Goal: Task Accomplishment & Management: Manage account settings

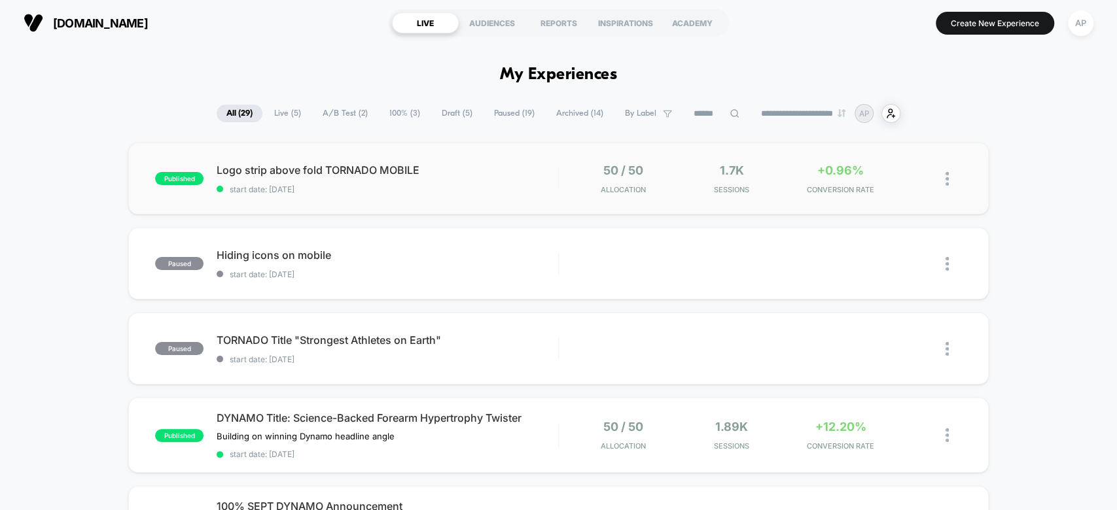
click at [701, 196] on div "published Logo strip above fold TORNADO MOBILE start date: 26/09/2025 50 / 50 A…" at bounding box center [558, 179] width 860 height 72
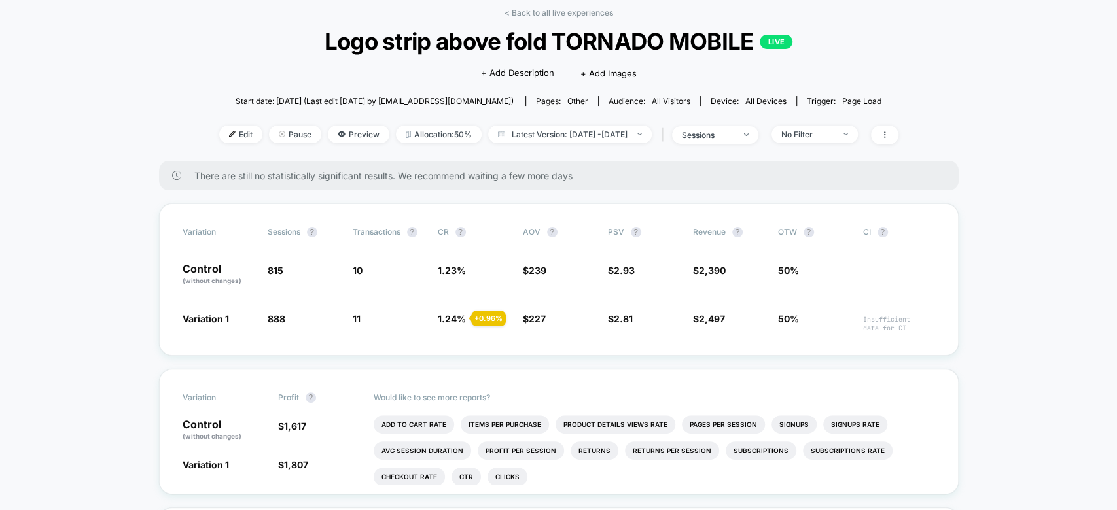
scroll to position [80, 0]
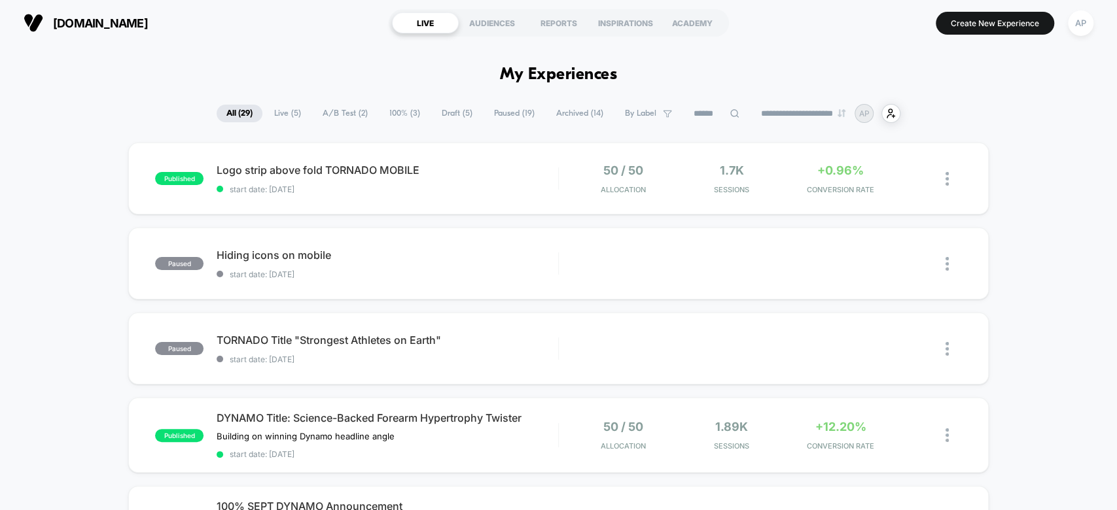
drag, startPoint x: 788, startPoint y: 50, endPoint x: 731, endPoint y: 48, distance: 57.6
click at [583, 25] on div "REPORTS" at bounding box center [558, 22] width 67 height 21
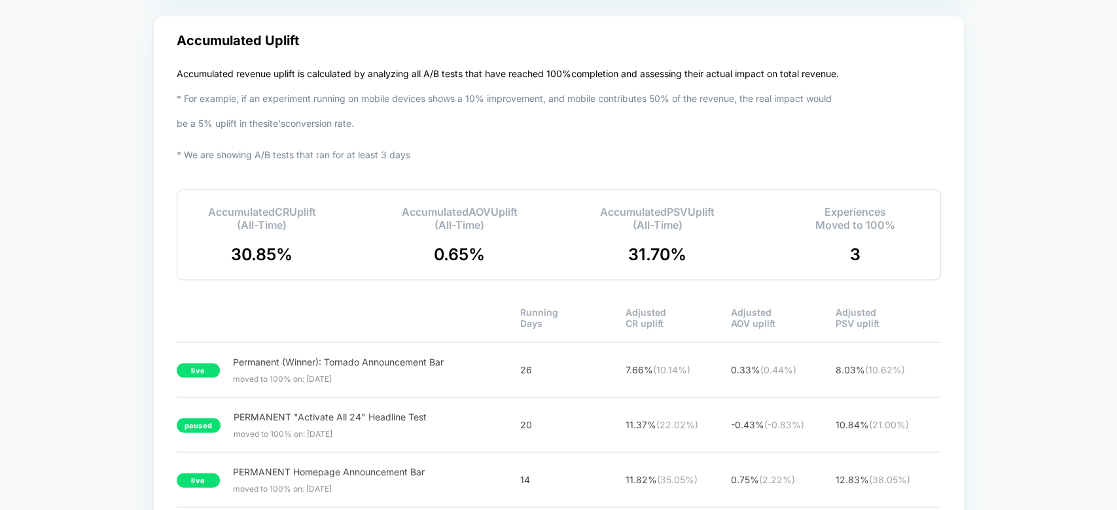
scroll to position [1674, 0]
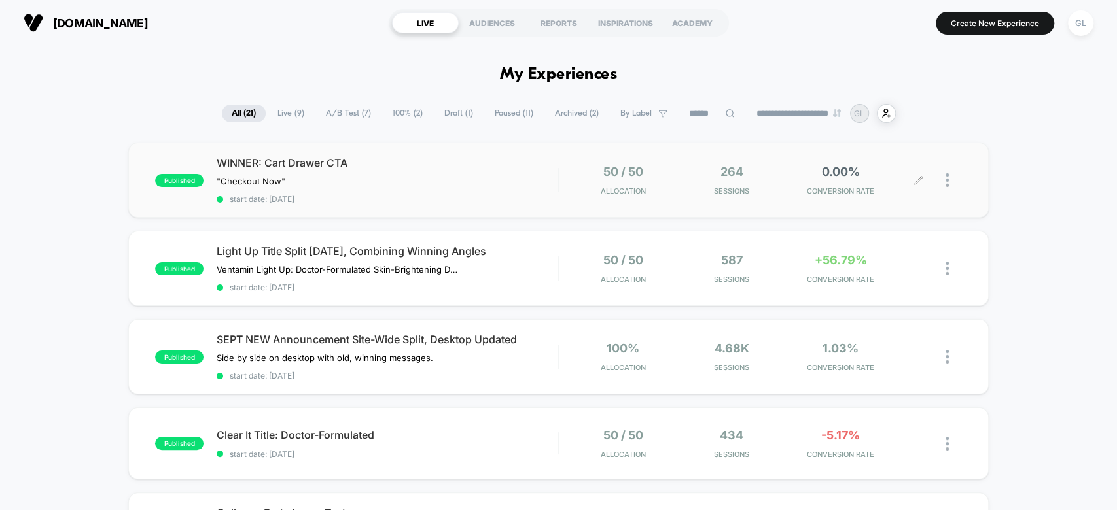
click at [950, 173] on div at bounding box center [953, 180] width 16 height 31
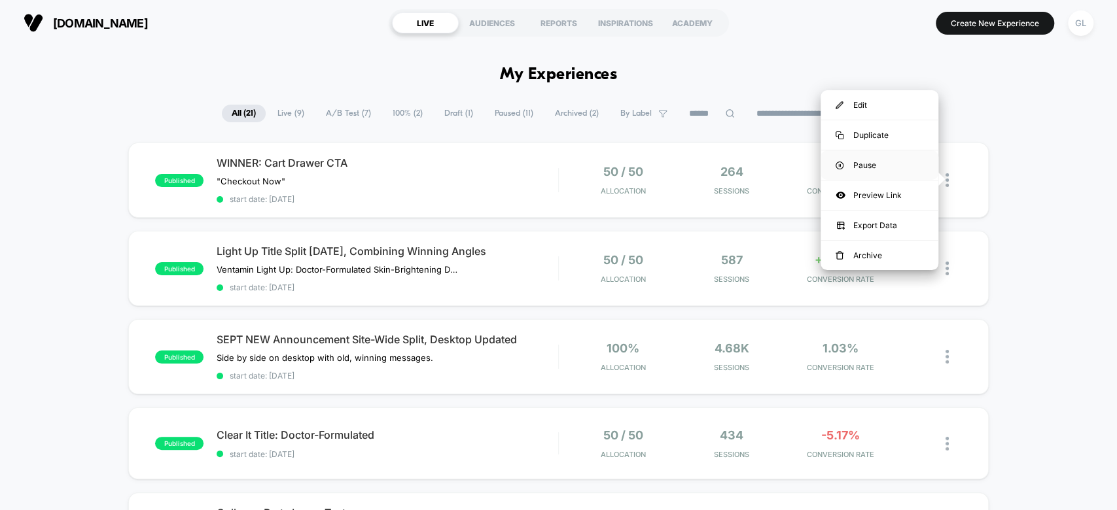
click at [904, 166] on div "Pause" at bounding box center [879, 164] width 118 height 29
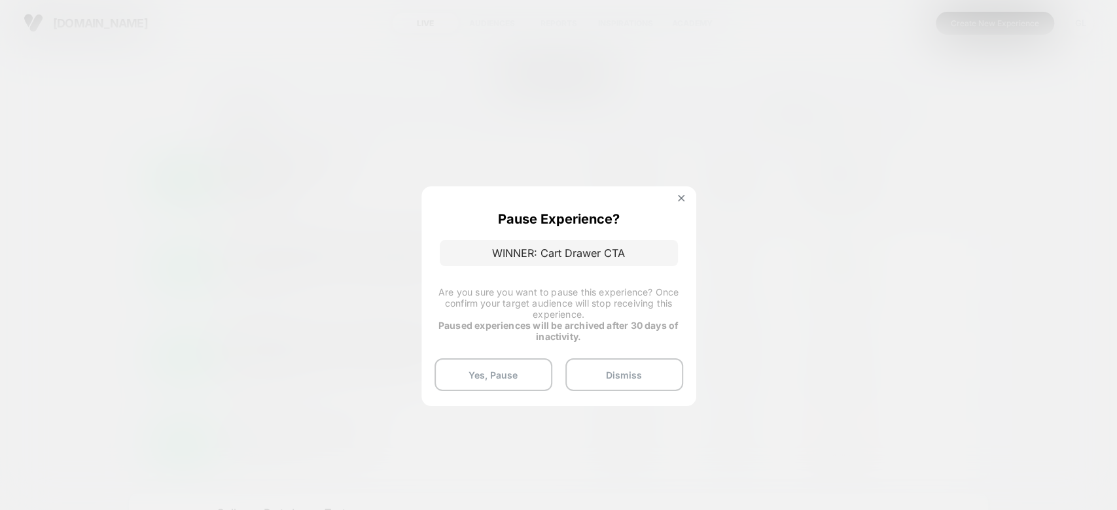
click at [514, 370] on button "Yes, Pause" at bounding box center [493, 375] width 118 height 33
